Goal: Find specific page/section: Find specific page/section

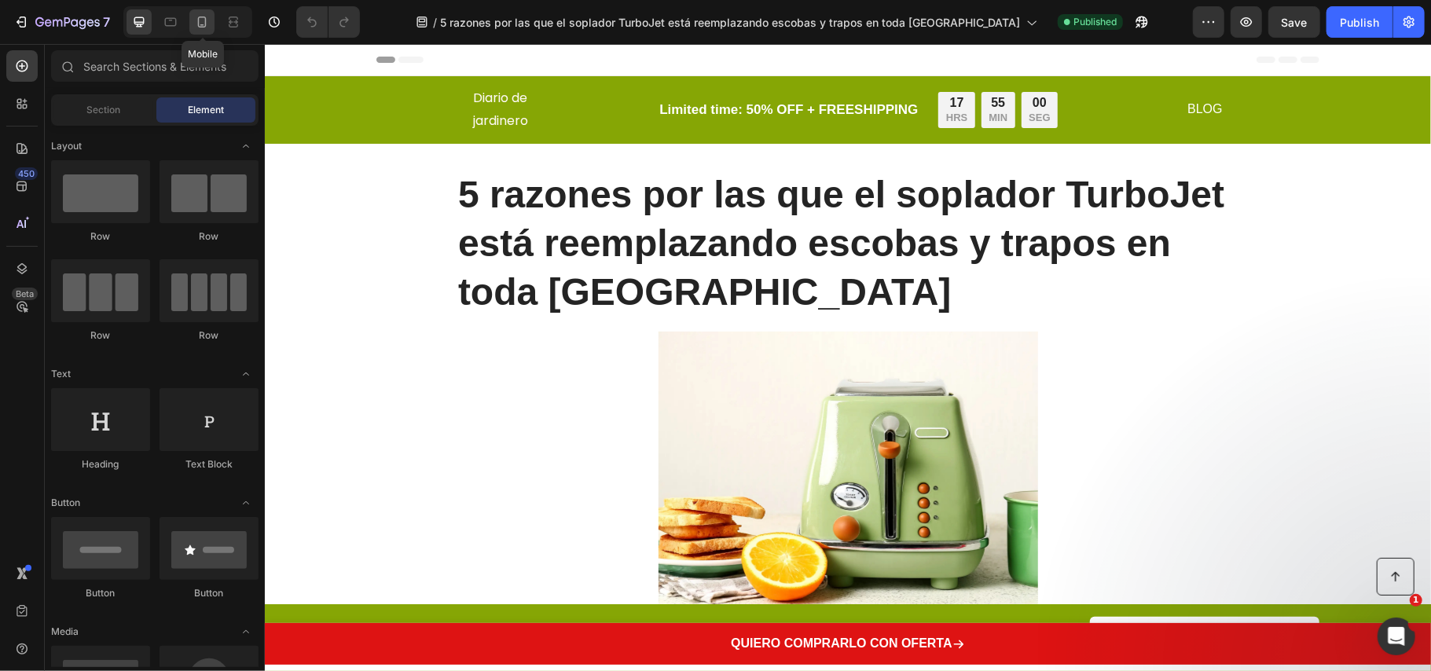
click at [202, 24] on icon at bounding box center [202, 22] width 16 height 16
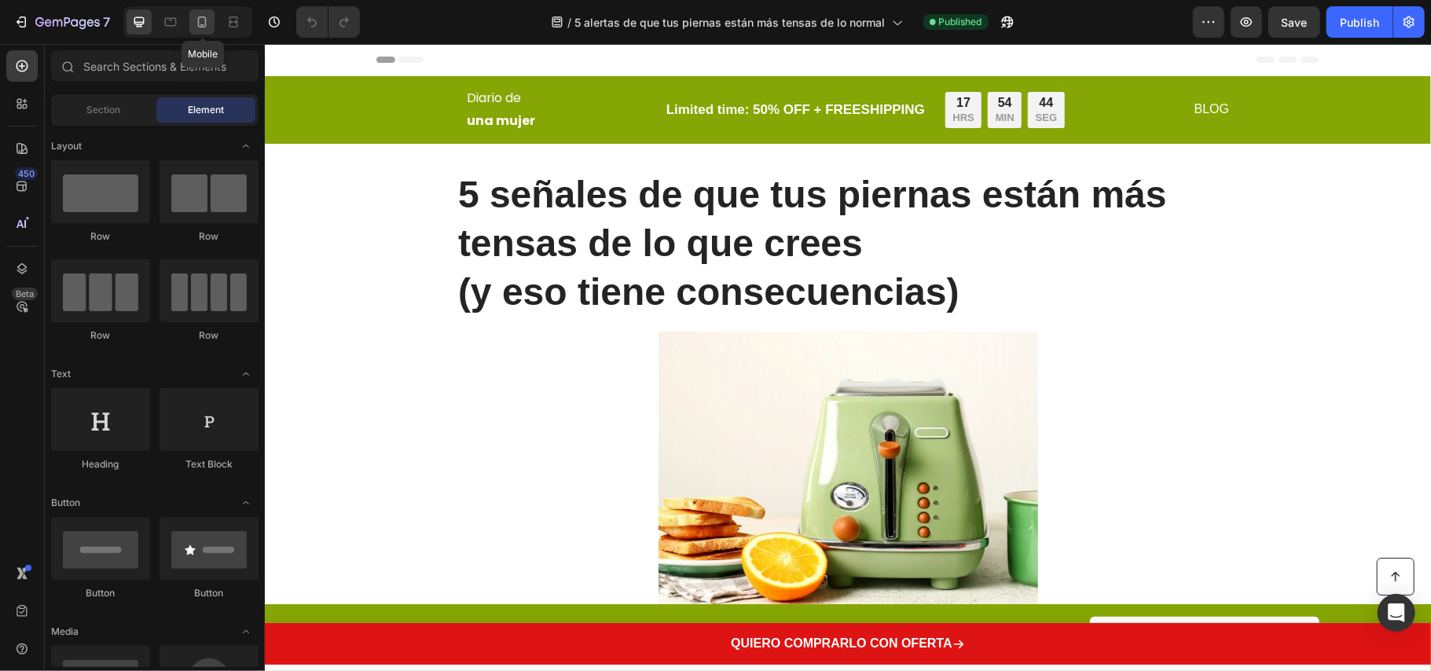
click at [201, 17] on icon at bounding box center [202, 22] width 16 height 16
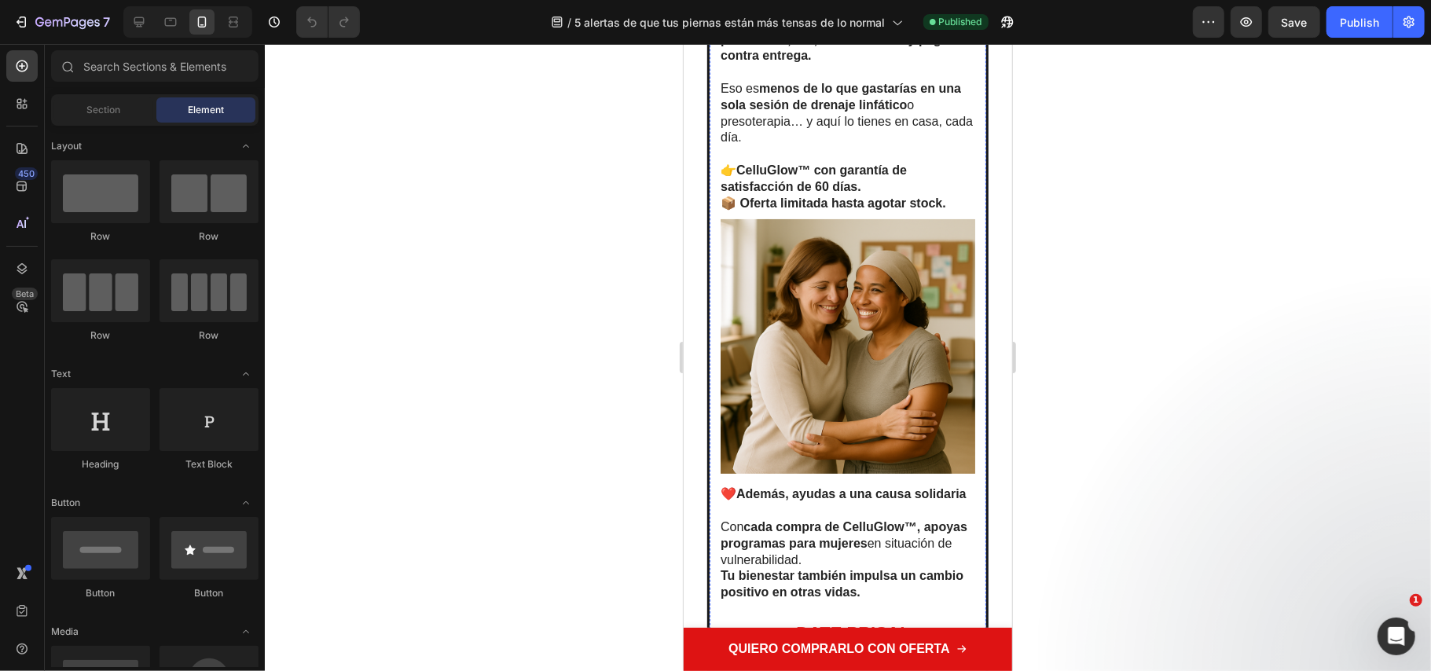
scroll to position [4718, 0]
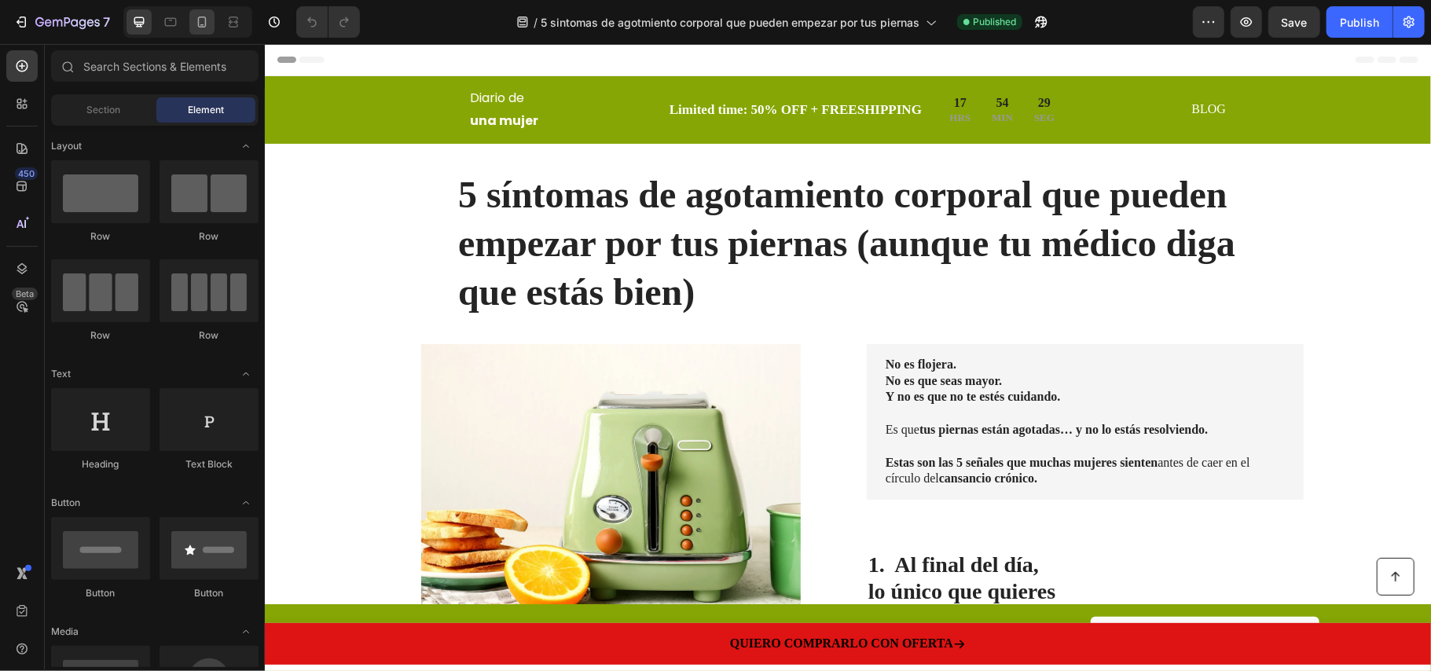
click at [200, 28] on icon at bounding box center [202, 22] width 16 height 16
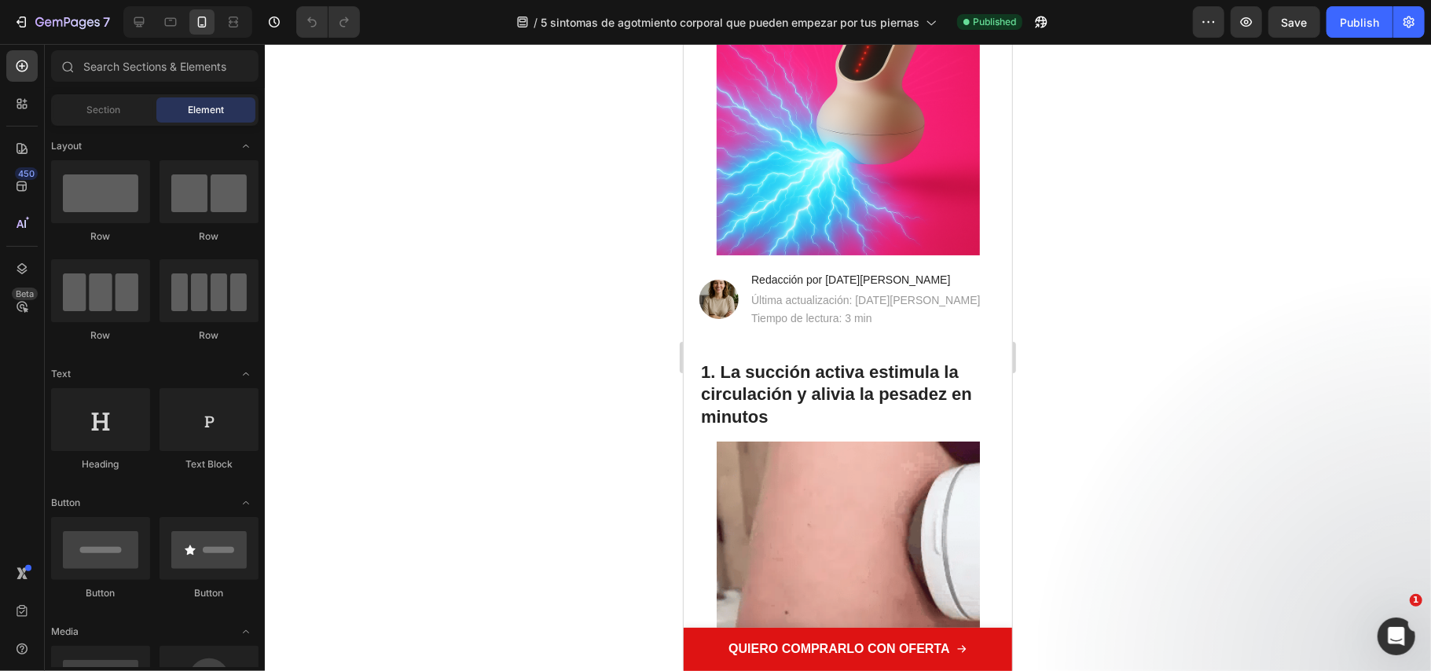
scroll to position [4190, 0]
